Goal: Information Seeking & Learning: Find specific fact

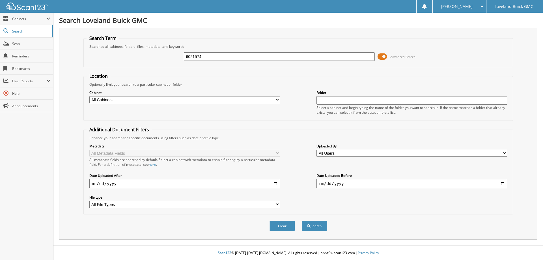
type input "6021574"
click at [302, 221] on button "Search" at bounding box center [314, 226] width 25 height 10
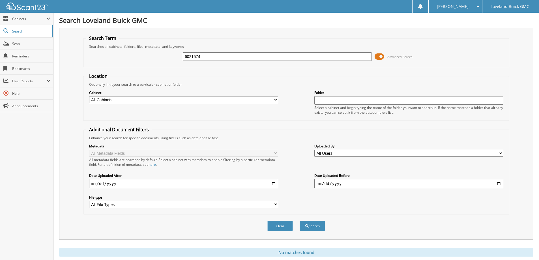
click at [209, 53] on input "6021574" at bounding box center [277, 56] width 189 height 8
type input "6020476"
click at [299, 221] on button "Search" at bounding box center [311, 226] width 25 height 10
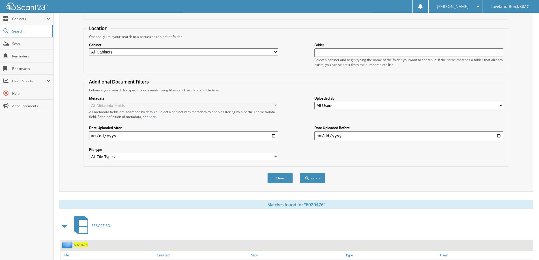
scroll to position [78, 0]
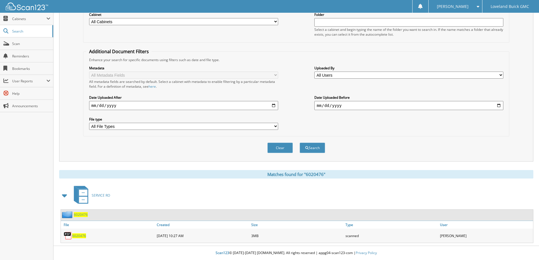
click at [80, 234] on span "6020476" at bounding box center [79, 235] width 14 height 5
